Goal: Task Accomplishment & Management: Use online tool/utility

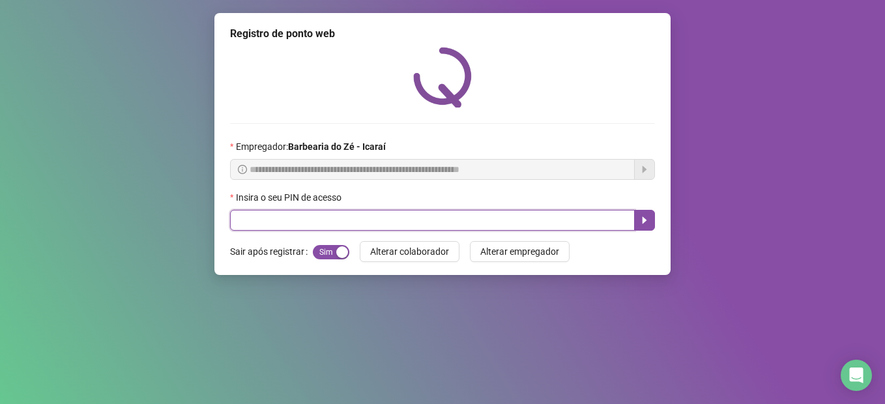
click at [320, 223] on input "text" at bounding box center [432, 220] width 405 height 21
type input "****"
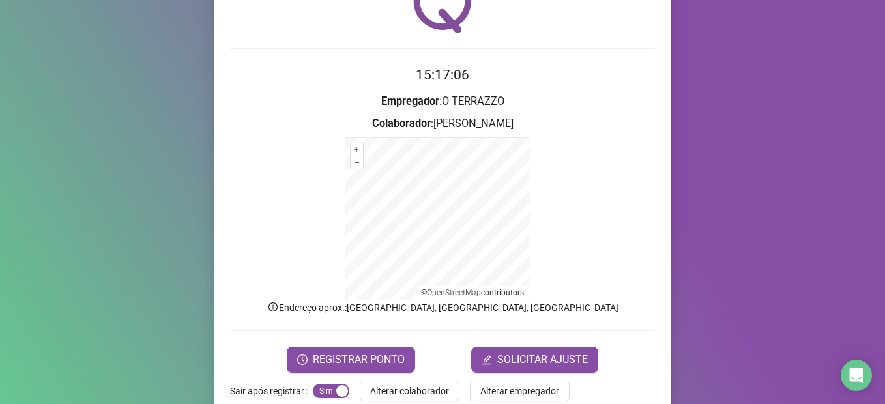
scroll to position [101, 0]
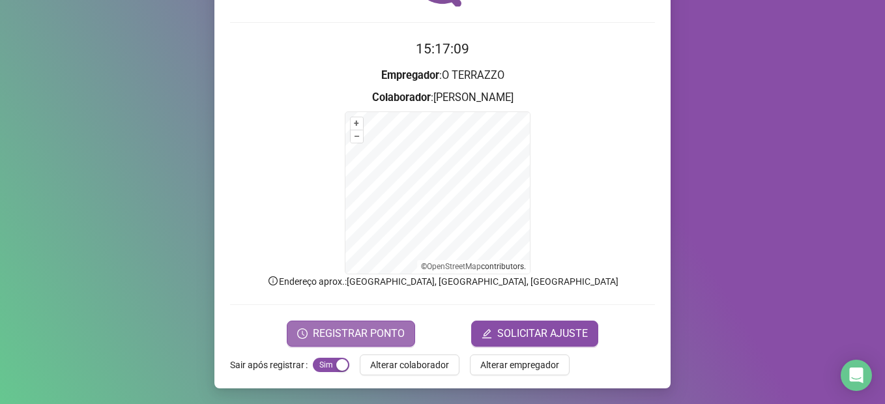
click at [320, 327] on span "REGISTRAR PONTO" at bounding box center [359, 334] width 92 height 16
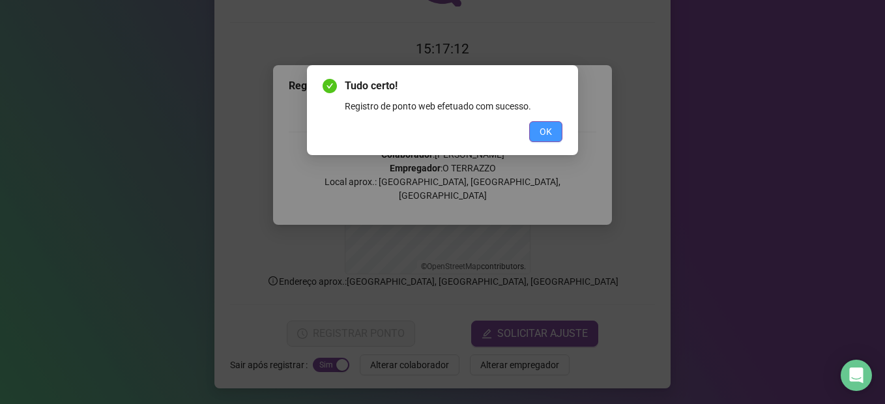
click at [534, 127] on button "OK" at bounding box center [545, 131] width 33 height 21
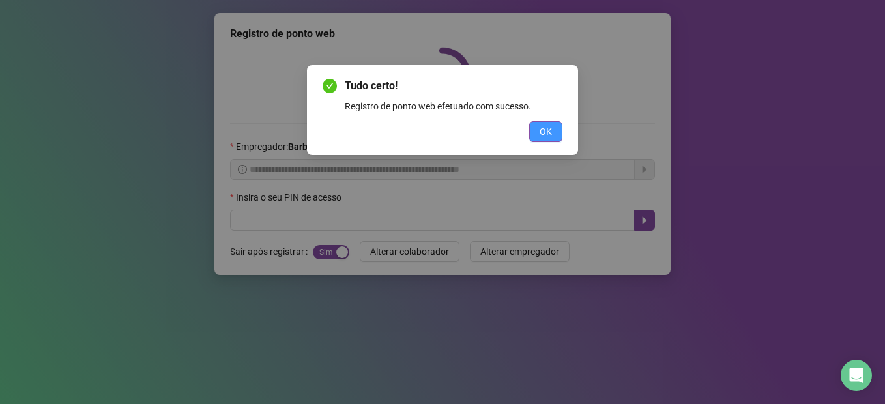
scroll to position [0, 0]
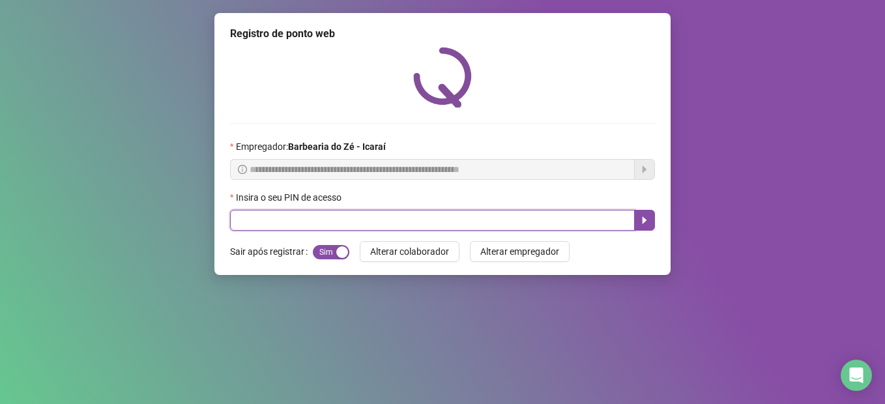
click at [360, 218] on input "text" at bounding box center [432, 220] width 405 height 21
type input "****"
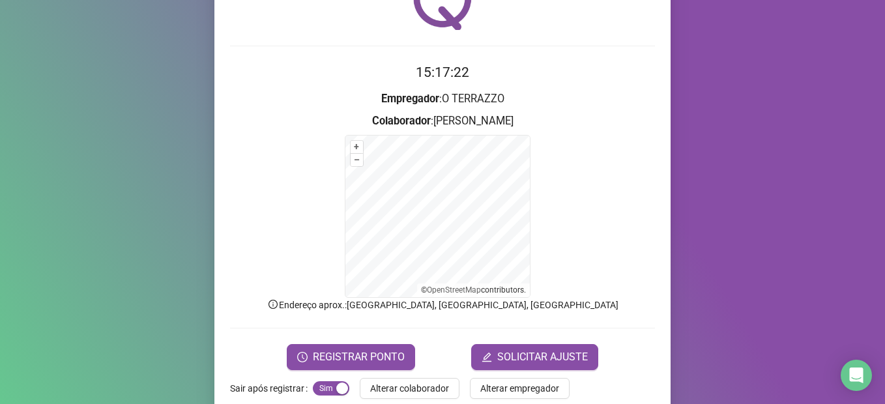
scroll to position [78, 0]
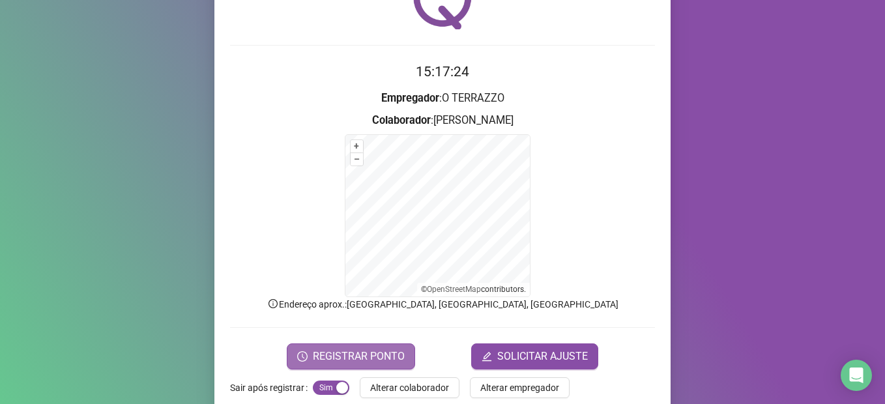
click at [323, 355] on span "REGISTRAR PONTO" at bounding box center [359, 357] width 92 height 16
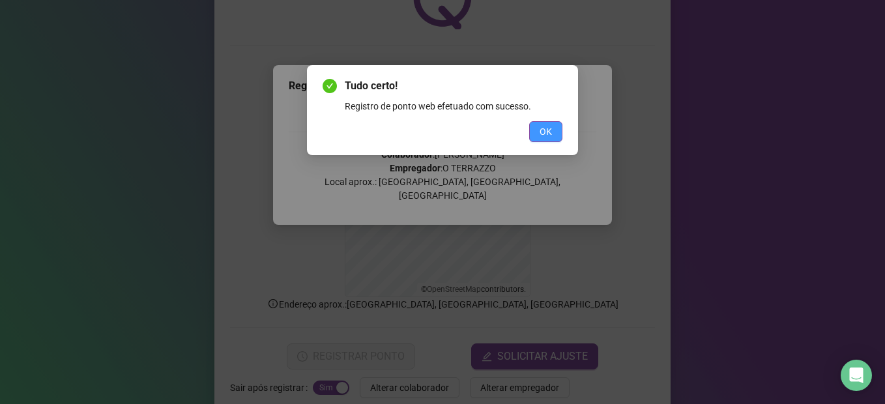
click at [532, 136] on button "OK" at bounding box center [545, 131] width 33 height 21
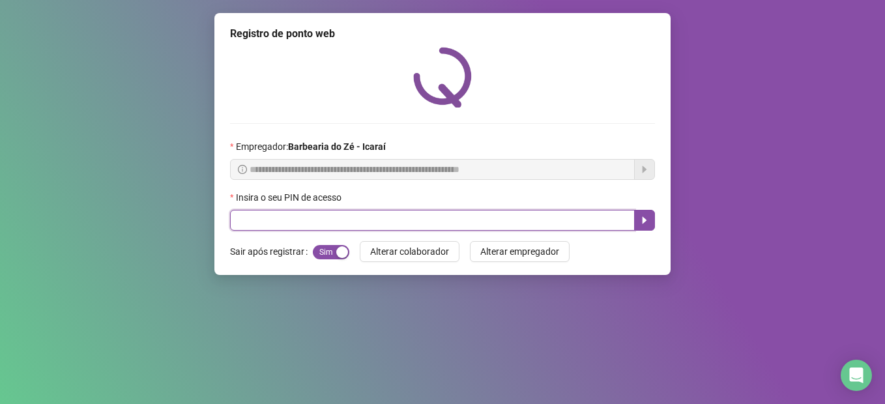
click at [245, 224] on input "text" at bounding box center [432, 220] width 405 height 21
type input "****"
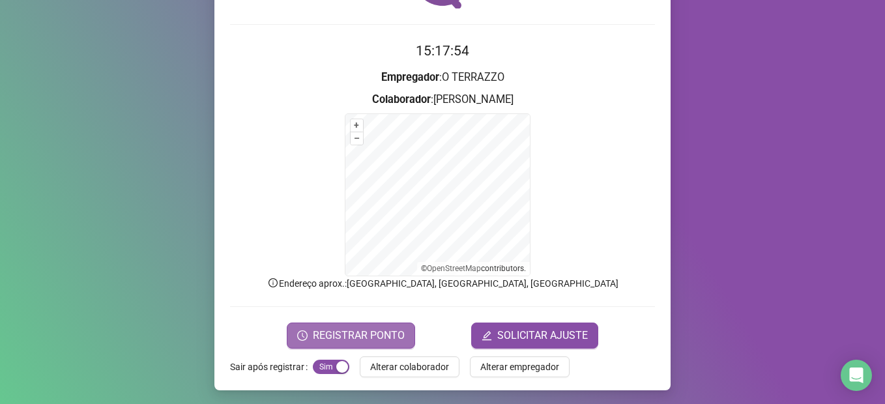
scroll to position [101, 0]
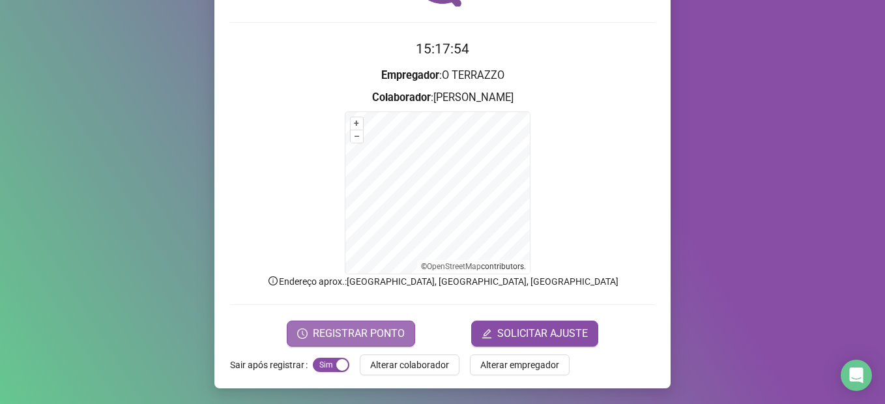
click at [358, 326] on span "REGISTRAR PONTO" at bounding box center [359, 334] width 92 height 16
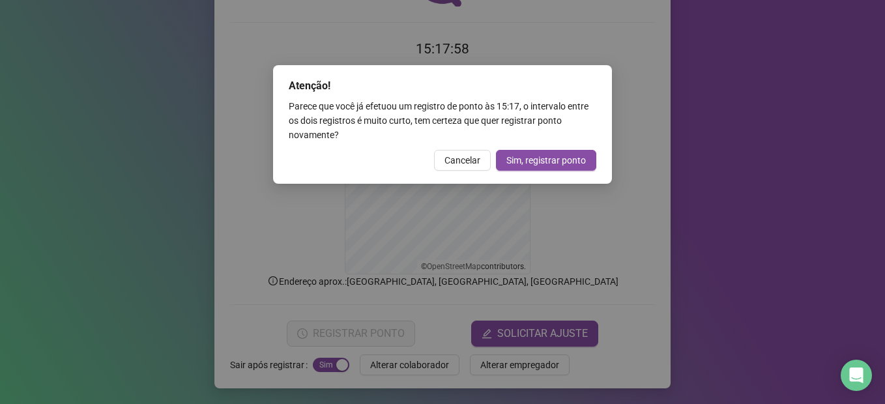
click at [456, 164] on span "Cancelar" at bounding box center [462, 160] width 36 height 14
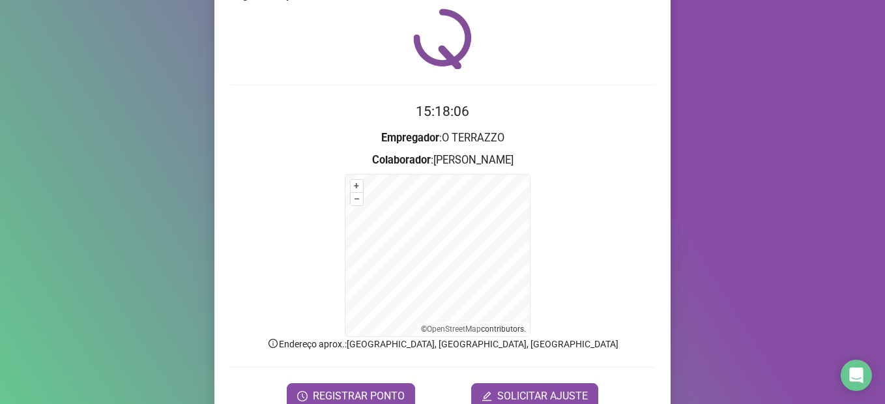
scroll to position [0, 0]
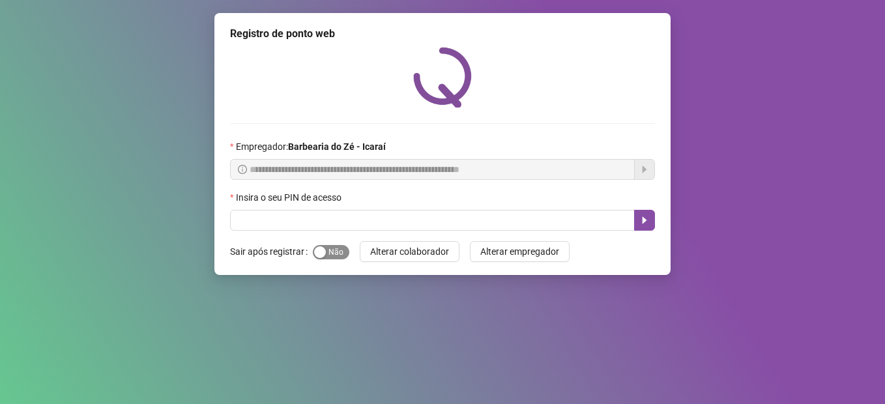
click at [329, 253] on span "Sim Não" at bounding box center [331, 252] width 36 height 14
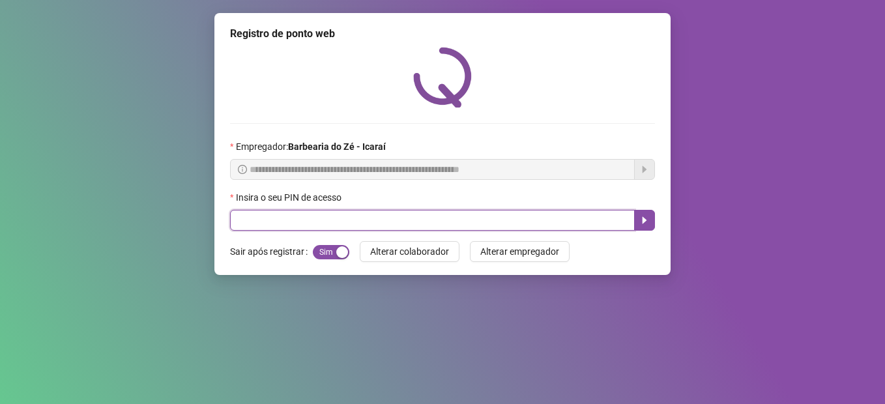
click at [332, 224] on input "text" at bounding box center [432, 220] width 405 height 21
type input "****"
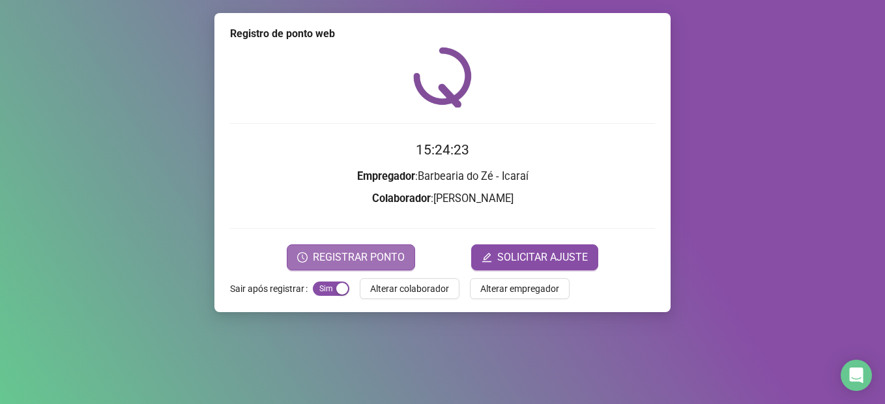
click at [363, 256] on span "REGISTRAR PONTO" at bounding box center [359, 258] width 92 height 16
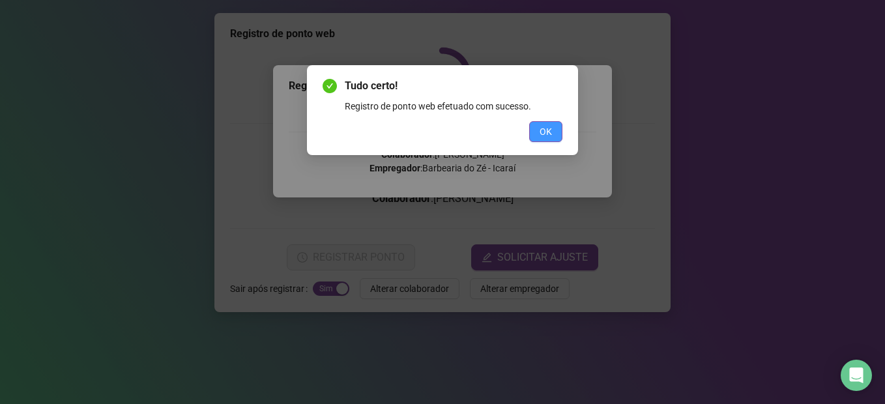
click at [542, 134] on span "OK" at bounding box center [546, 131] width 12 height 14
